Goal: Information Seeking & Learning: Learn about a topic

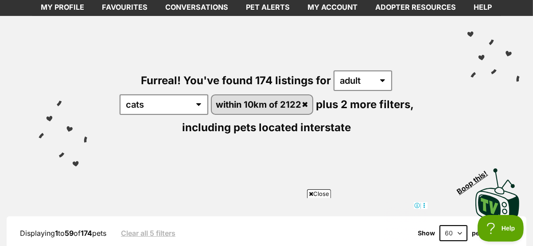
scroll to position [62, 0]
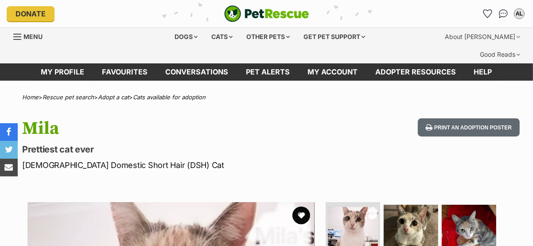
click at [197, 143] on p "Prettiest cat ever" at bounding box center [174, 149] width 304 height 12
